Goal: Navigation & Orientation: Find specific page/section

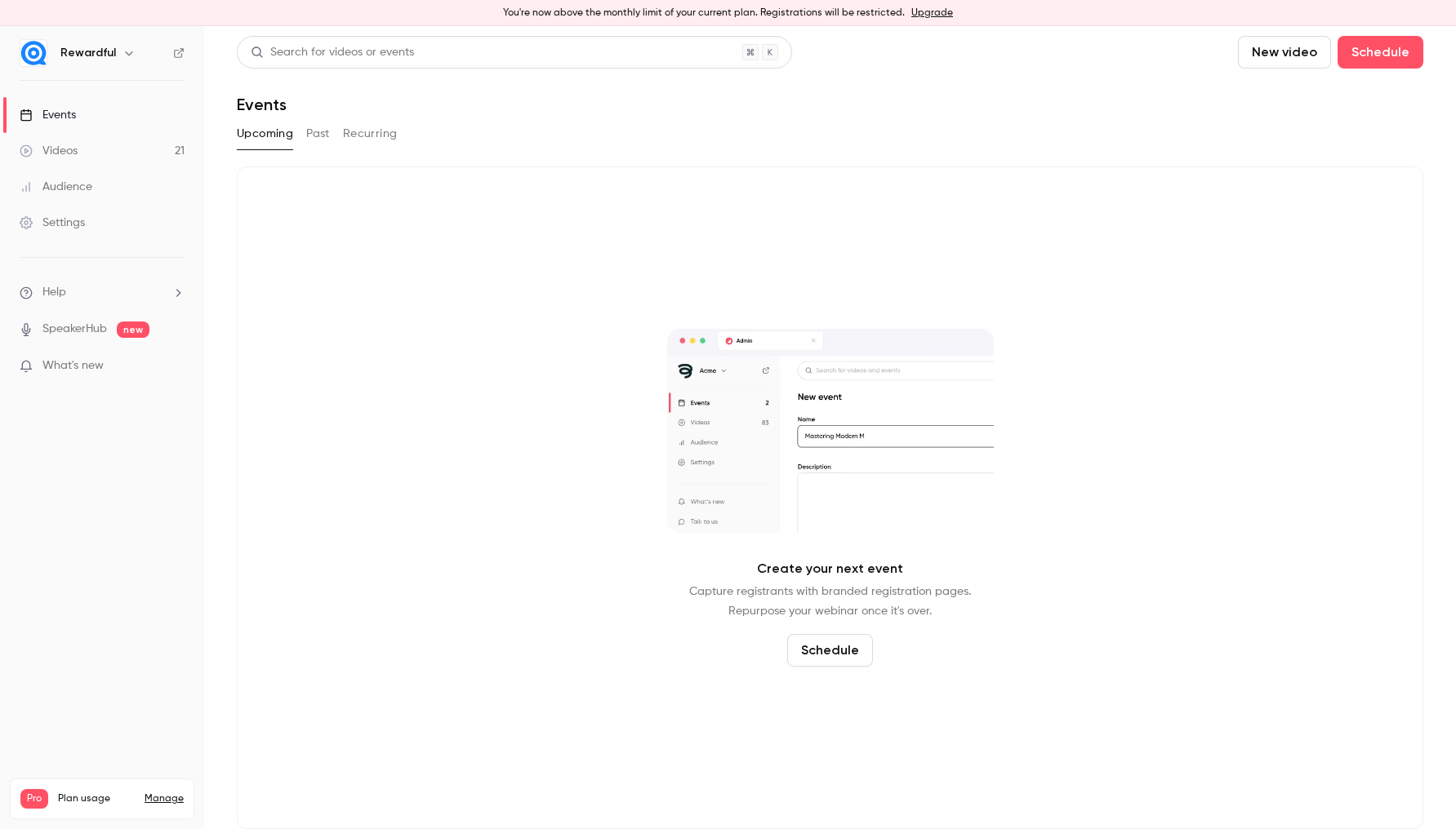
click at [312, 141] on button "Past" at bounding box center [318, 133] width 23 height 26
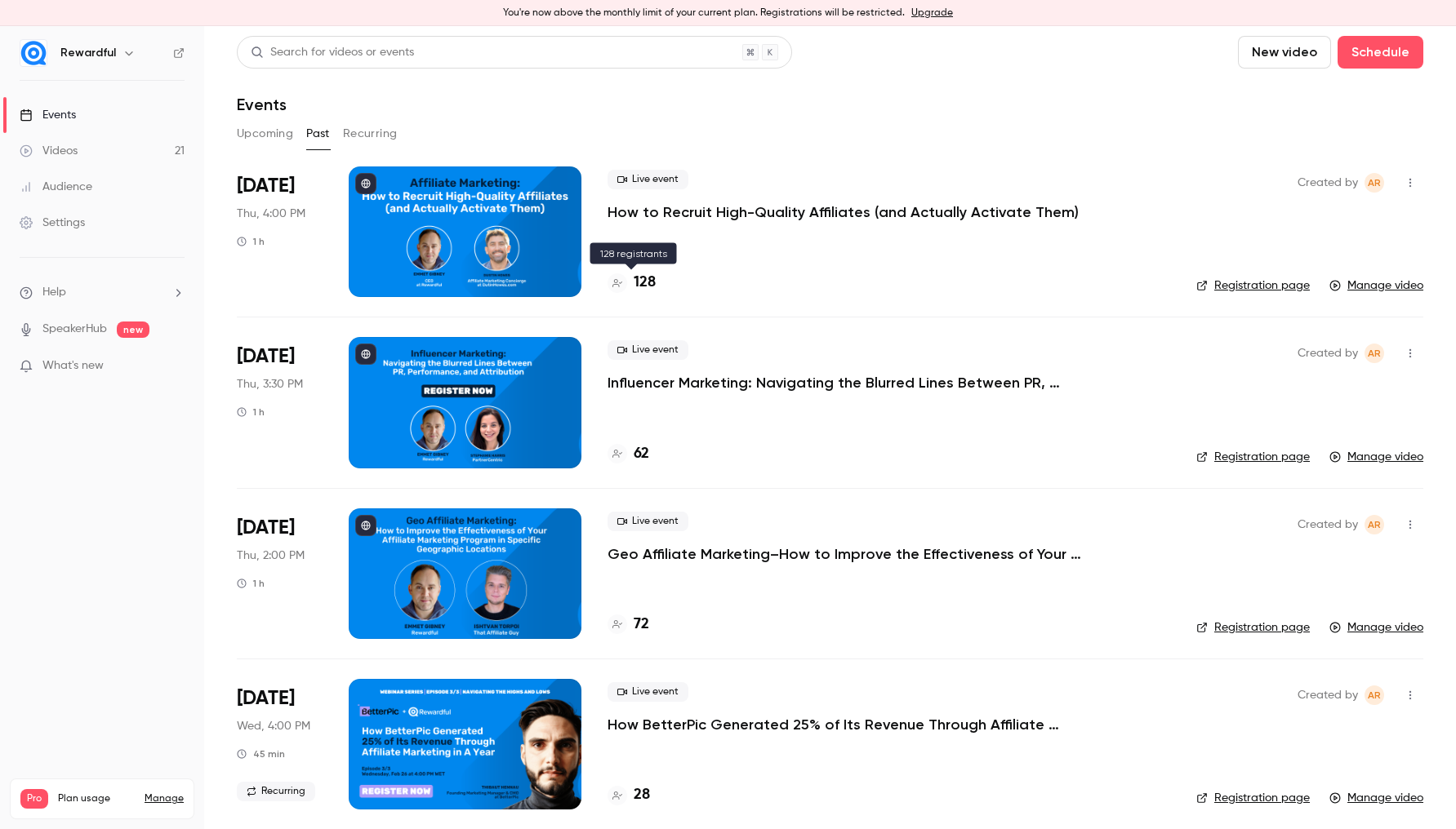
click at [649, 282] on h4 "128" at bounding box center [645, 283] width 22 height 22
click at [1262, 287] on link "Registration page" at bounding box center [1253, 286] width 114 height 16
